Goal: Find specific page/section: Find specific page/section

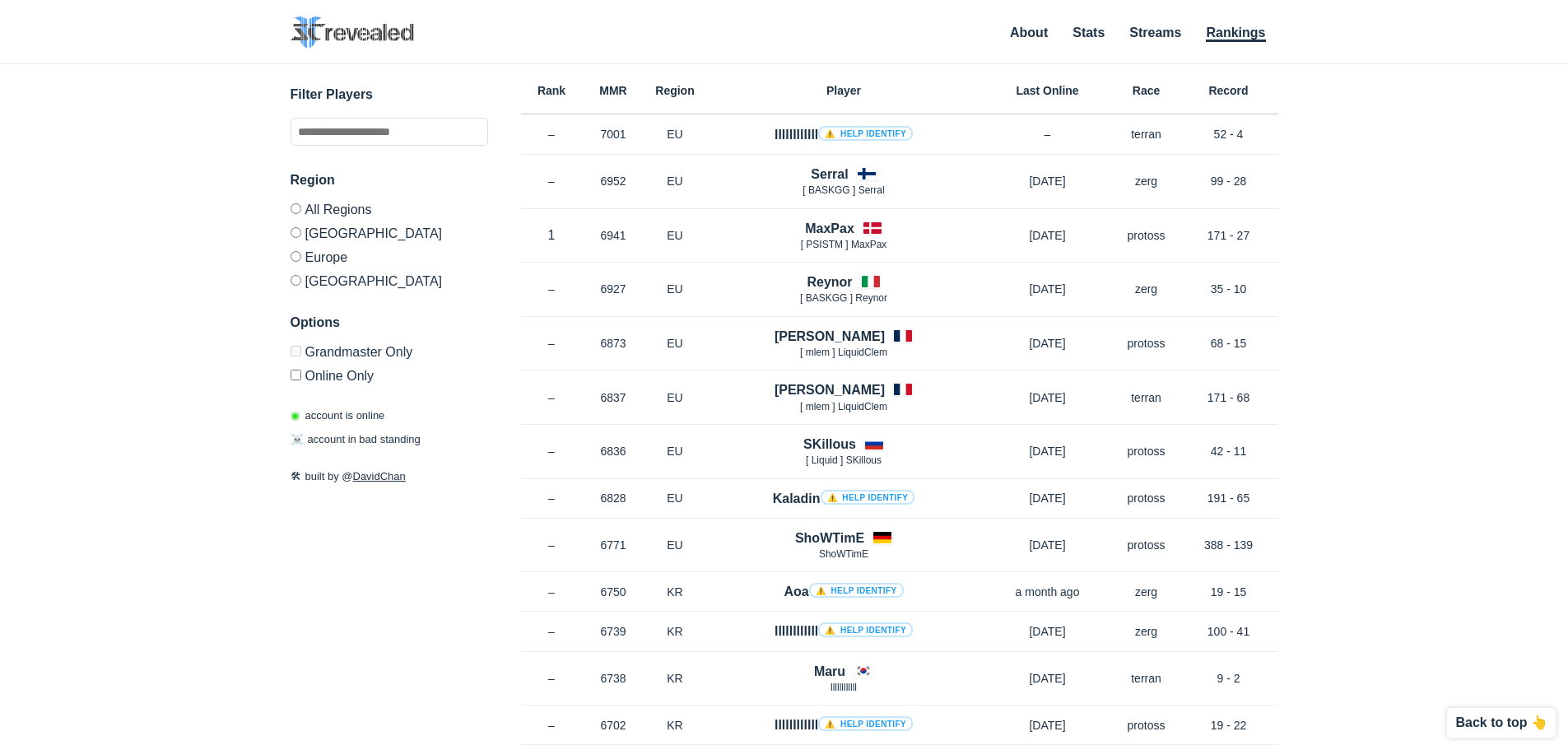
click at [310, 257] on label "Europe" at bounding box center [389, 256] width 198 height 24
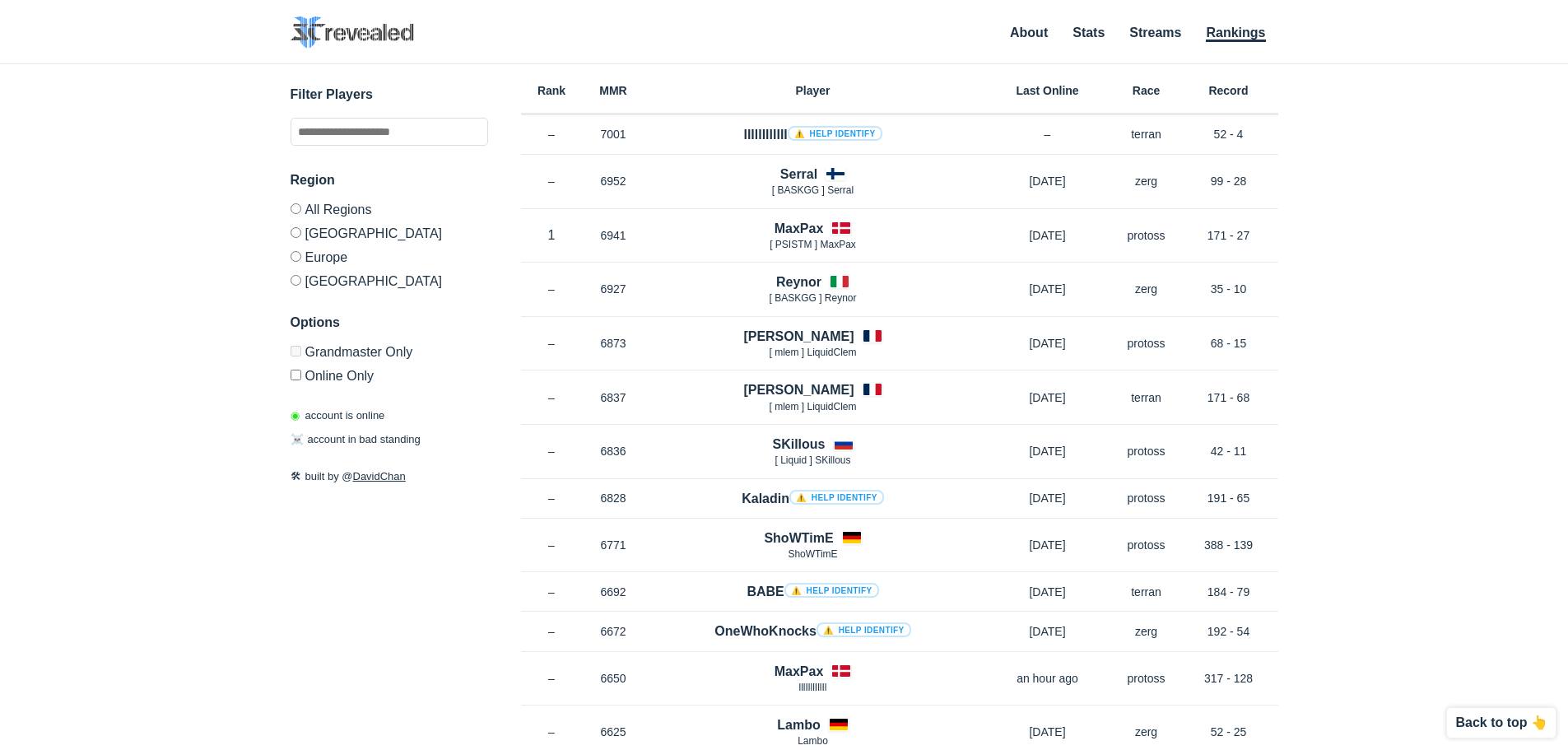
click at [1538, 300] on div "✕ Filter Players Region All Regions North America Europe Korea Options Grandmas…" at bounding box center [784, 386] width 1535 height 645
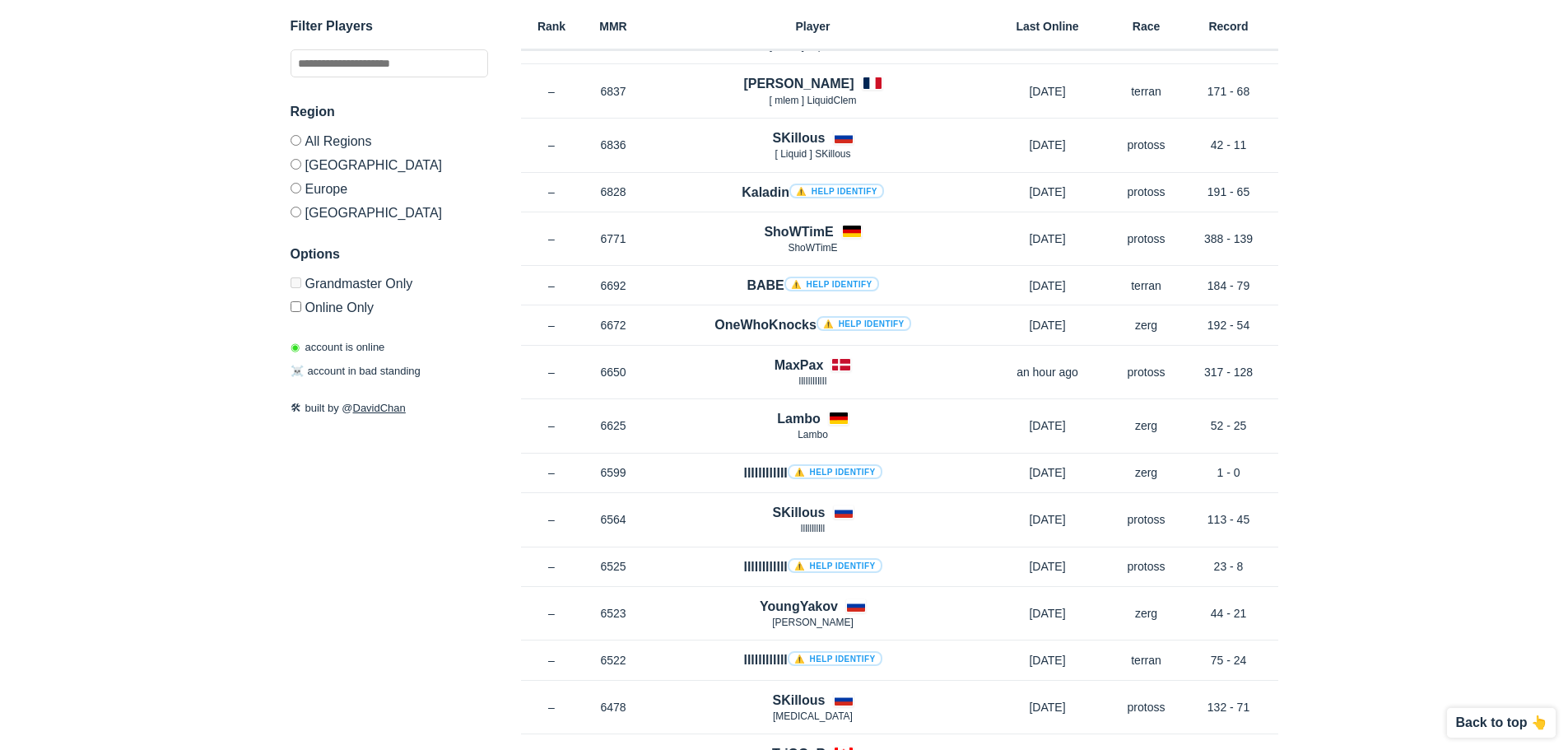
scroll to position [299, 0]
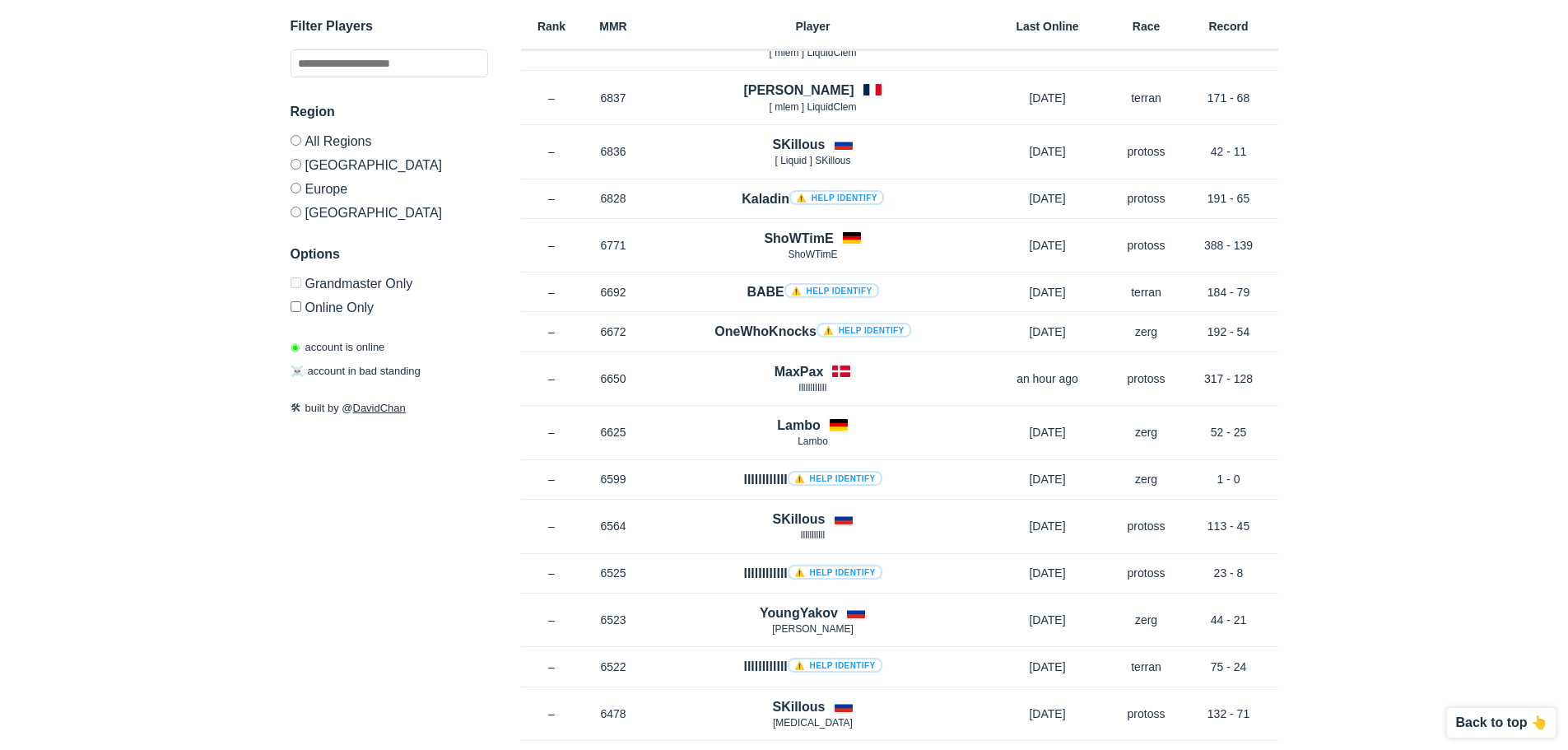
click at [347, 133] on div "Region All Regions [GEOGRAPHIC_DATA] [GEOGRAPHIC_DATA] [GEOGRAPHIC_DATA]" at bounding box center [389, 161] width 198 height 118
click at [310, 142] on label "All Regions" at bounding box center [389, 144] width 198 height 18
